Goal: Task Accomplishment & Management: Use online tool/utility

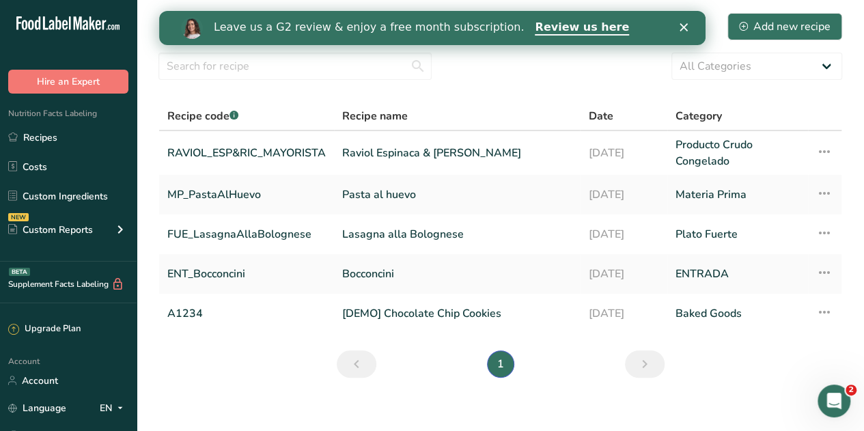
drag, startPoint x: 0, startPoint y: 0, endPoint x: 46, endPoint y: 137, distance: 144.7
click at [46, 137] on link "Recipes" at bounding box center [68, 137] width 137 height 26
click at [390, 149] on link "Raviol Espinaca & [PERSON_NAME]" at bounding box center [456, 153] width 229 height 33
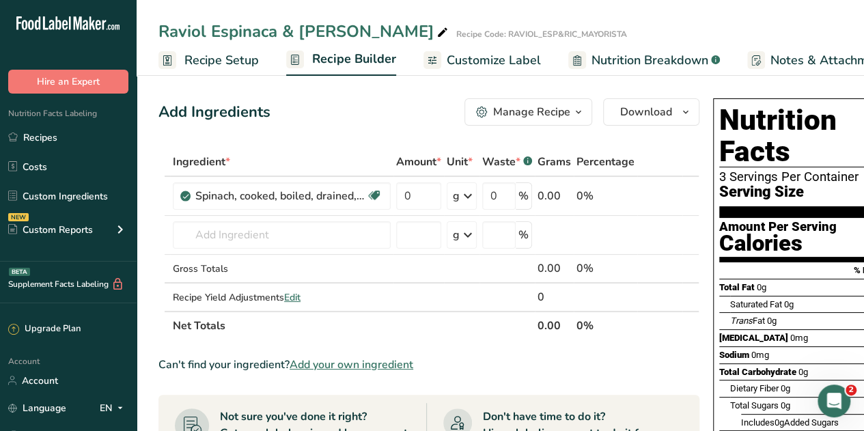
click at [206, 68] on span "Recipe Setup" at bounding box center [221, 60] width 74 height 18
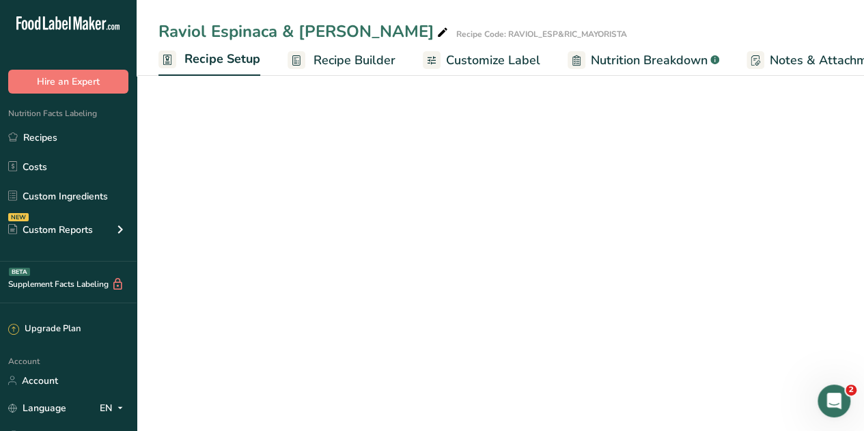
scroll to position [0, 5]
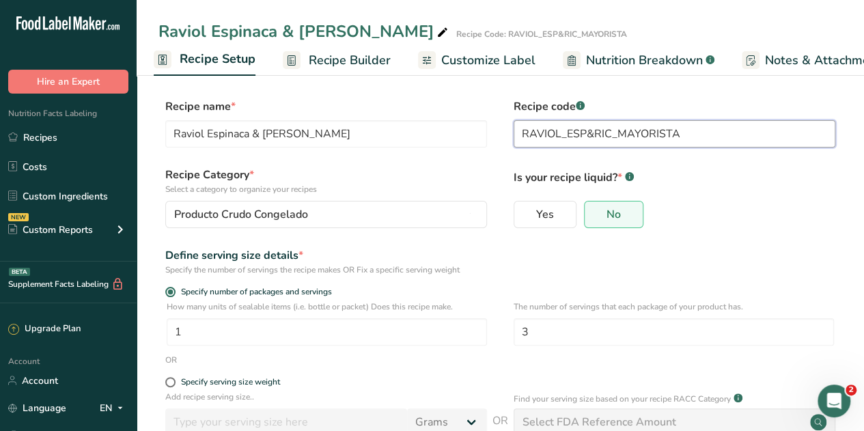
drag, startPoint x: 683, startPoint y: 130, endPoint x: 502, endPoint y: 123, distance: 181.1
click at [502, 123] on div "Recipe name * [PERSON_NAME] & Ricotta Recipe code .a-a{fill:#347362;}.b-a{fill:…" at bounding box center [499, 126] width 683 height 57
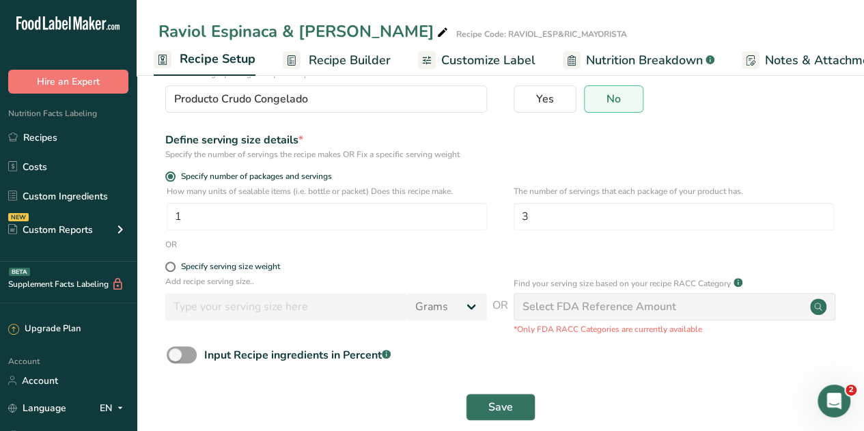
scroll to position [135, 0]
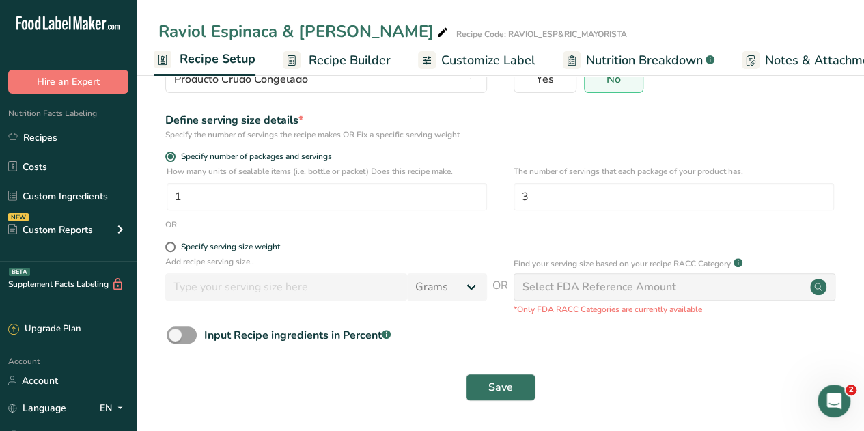
type input "MAY_Ravioli_Esp&Ric"
click at [488, 377] on button "Save" at bounding box center [501, 386] width 70 height 27
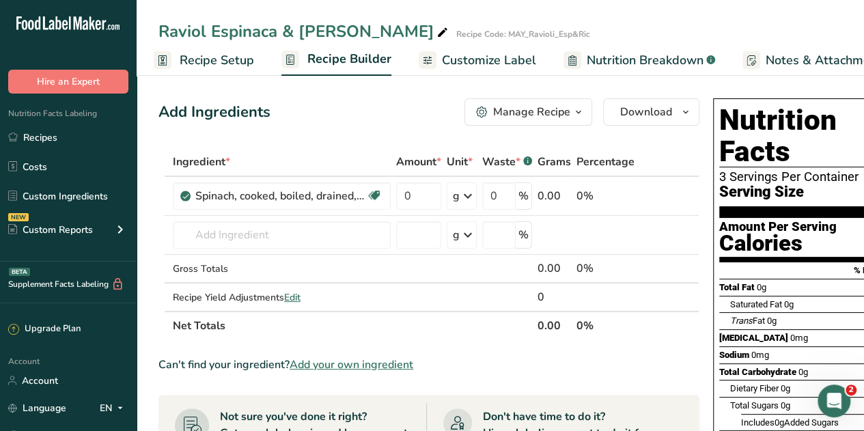
click at [468, 201] on icon at bounding box center [468, 196] width 16 height 25
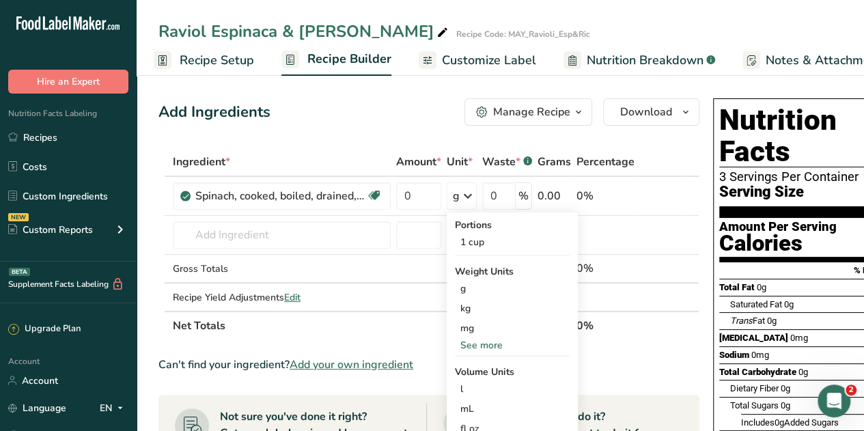
click at [483, 343] on div "See more" at bounding box center [512, 345] width 115 height 14
click at [473, 365] on div "lb" at bounding box center [512, 368] width 115 height 20
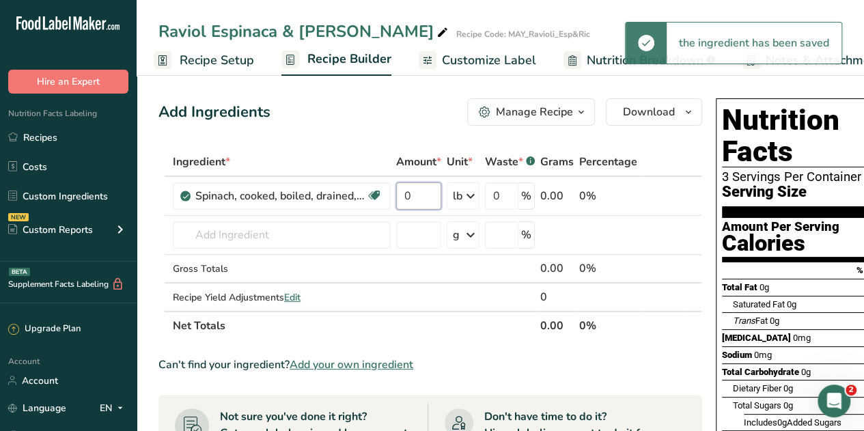
click at [416, 195] on input "0" at bounding box center [418, 195] width 45 height 27
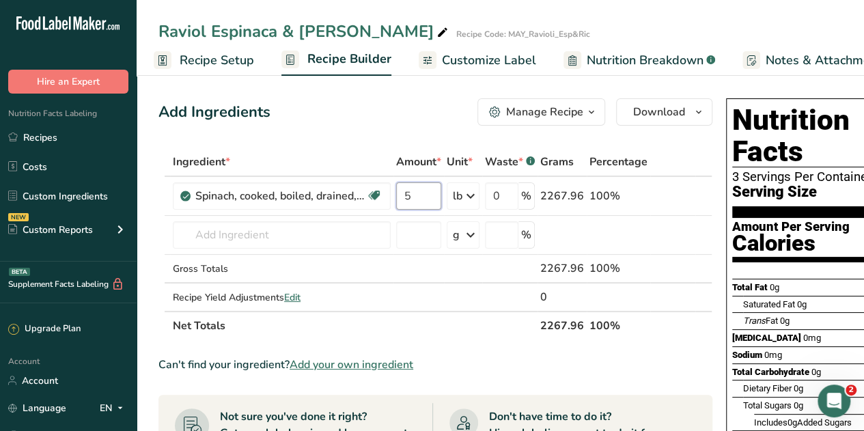
type input "5"
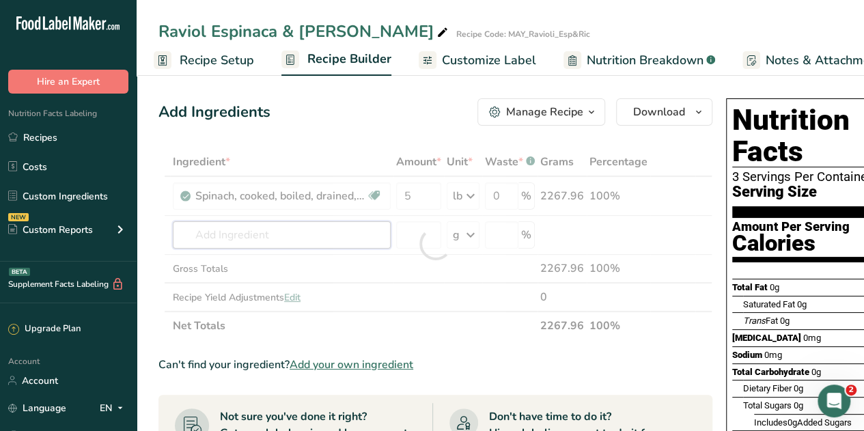
click at [351, 240] on div "Ingredient * Amount * Unit * Waste * .a-a{fill:#347362;}.b-a{fill:#fff;} Grams …" at bounding box center [435, 243] width 554 height 193
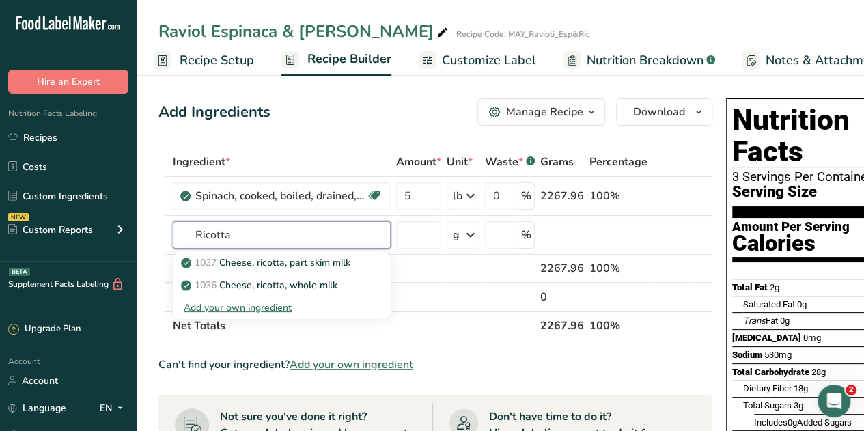
type input "Ricotta"
click at [296, 285] on p "1036 Cheese, ricotta, whole milk" at bounding box center [261, 285] width 154 height 14
type input "Cheese, ricotta, whole milk"
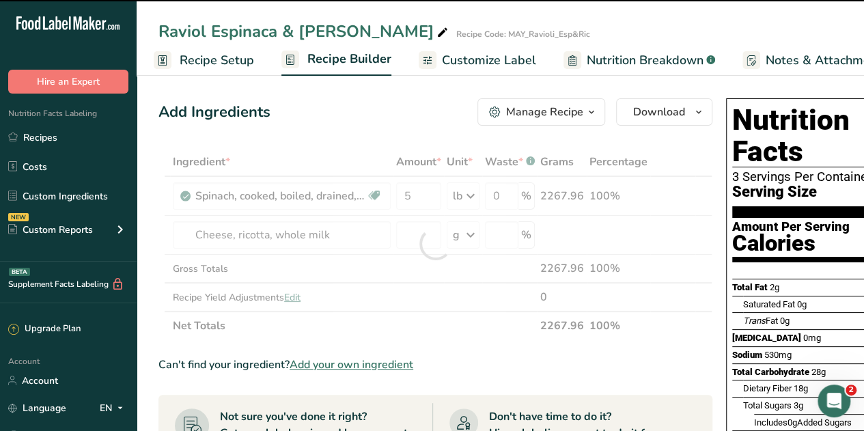
type input "0"
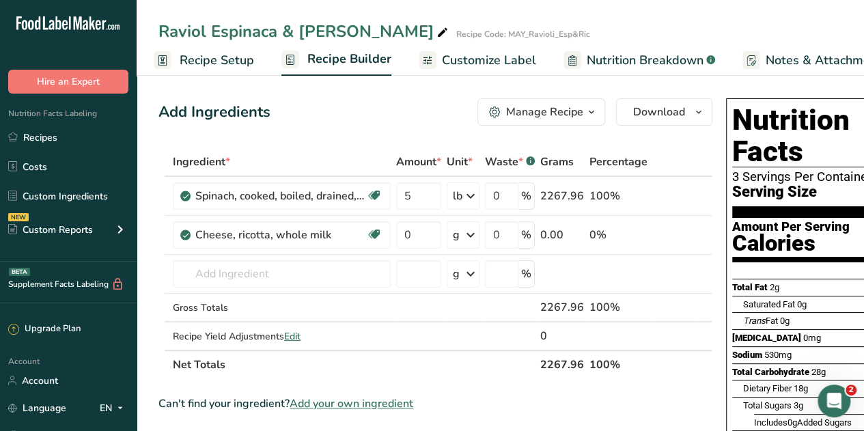
click at [470, 238] on icon at bounding box center [470, 235] width 16 height 25
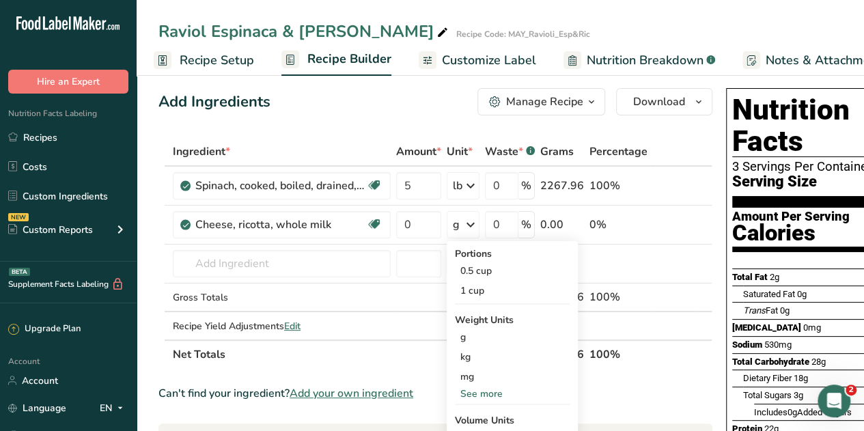
scroll to position [12, 0]
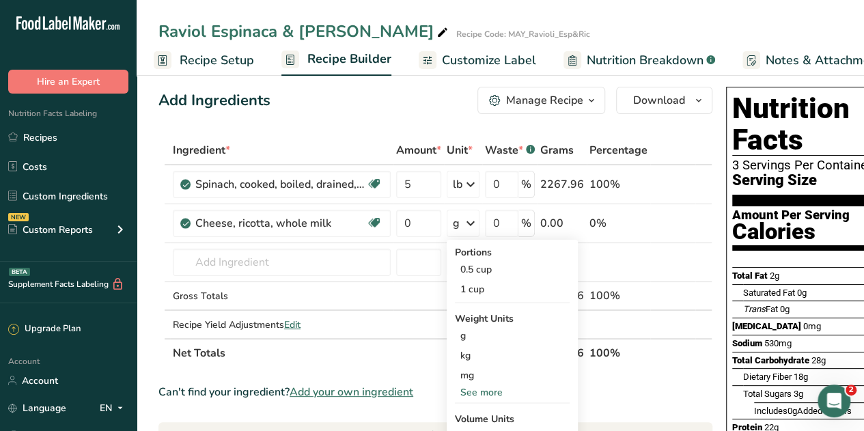
click at [485, 389] on div "See more" at bounding box center [512, 392] width 115 height 14
click at [470, 409] on div "lb" at bounding box center [512, 415] width 115 height 20
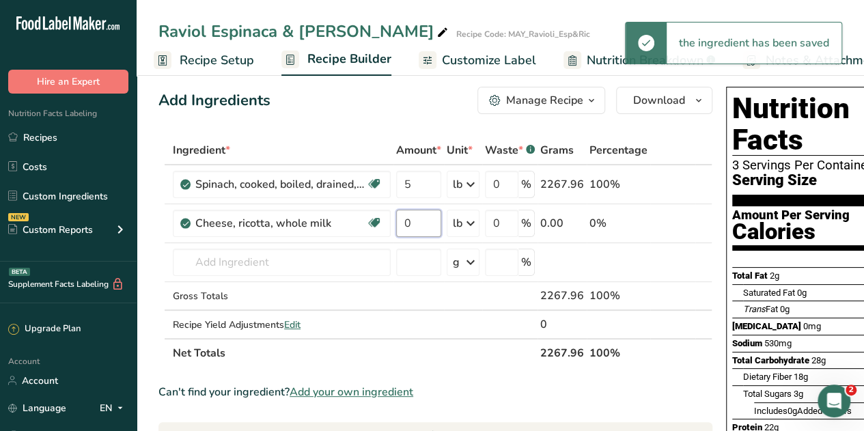
click at [416, 218] on input "0" at bounding box center [418, 223] width 45 height 27
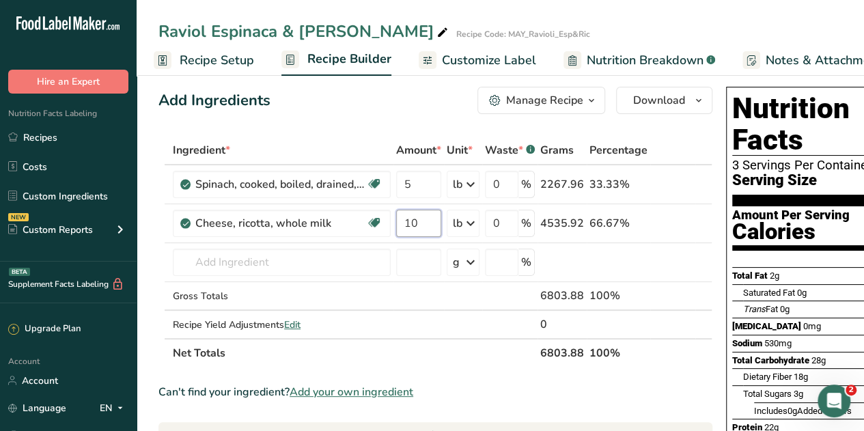
type input "10"
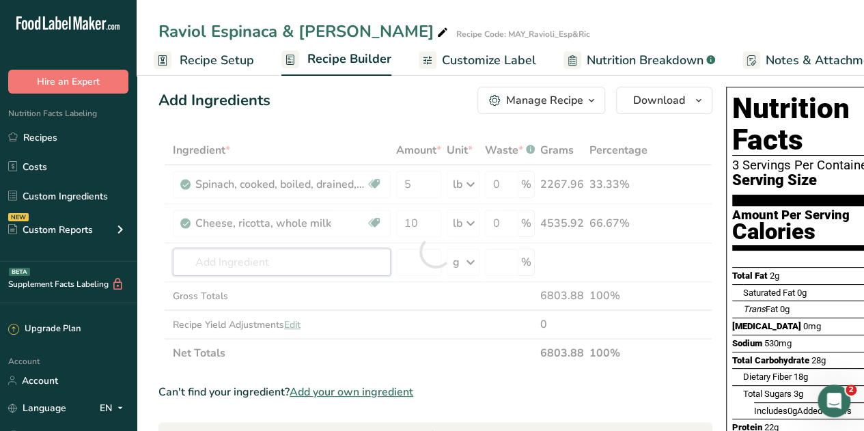
click at [321, 254] on div "Ingredient * Amount * Unit * Waste * .a-a{fill:#347362;}.b-a{fill:#fff;} Grams …" at bounding box center [435, 251] width 554 height 231
